Goal: Navigation & Orientation: Find specific page/section

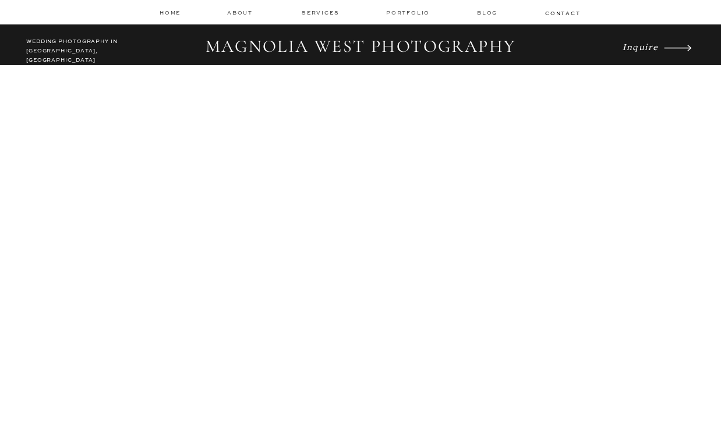
click at [320, 12] on nav "services" at bounding box center [321, 13] width 39 height 8
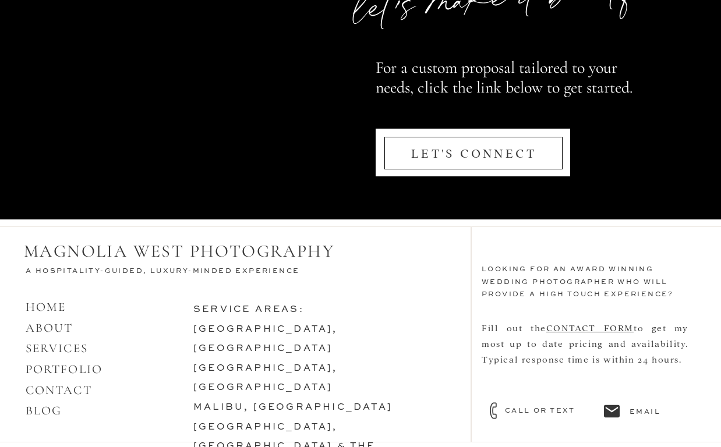
scroll to position [5667, 0]
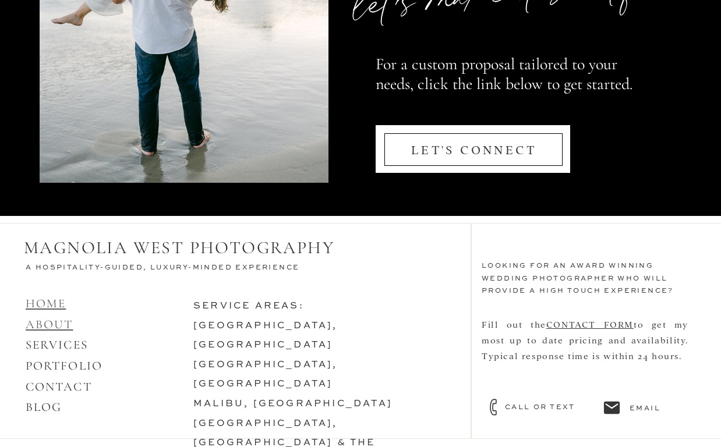
click at [63, 330] on link "HOME ABOUT" at bounding box center [50, 314] width 48 height 36
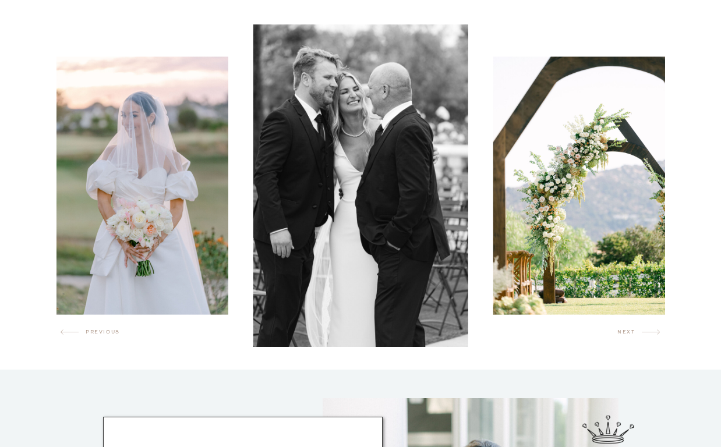
scroll to position [400, 0]
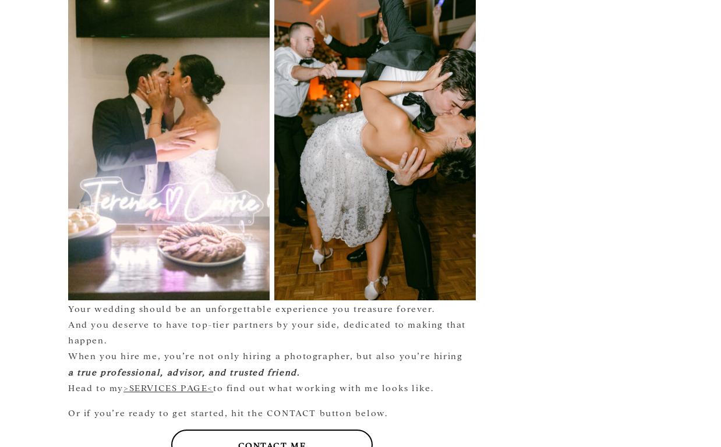
scroll to position [3915, 0]
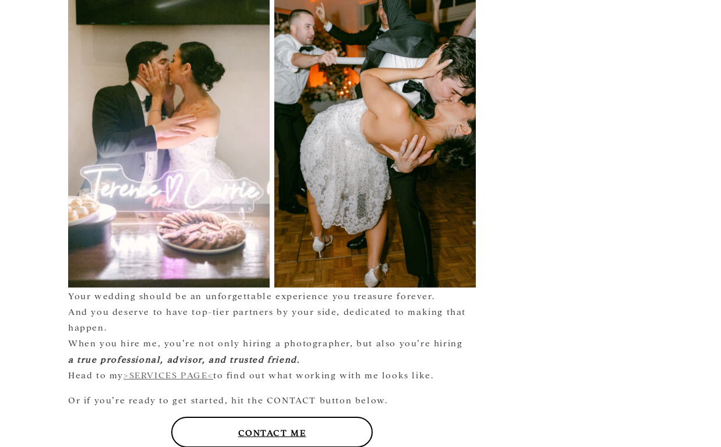
click at [192, 369] on link ">SERVICES PAGE<" at bounding box center [168, 374] width 90 height 11
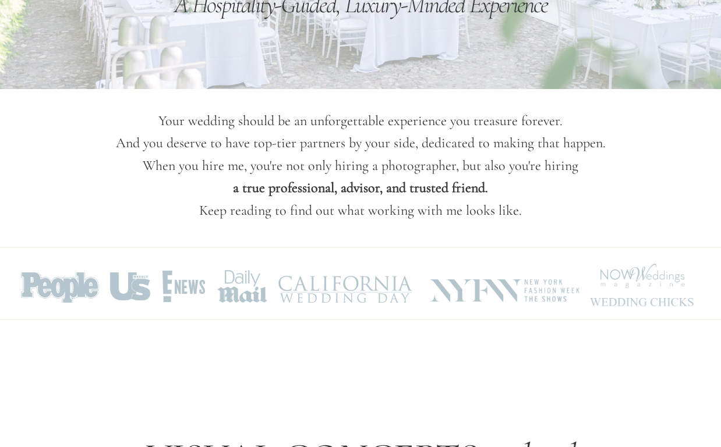
scroll to position [330, 0]
